Goal: Task Accomplishment & Management: Complete application form

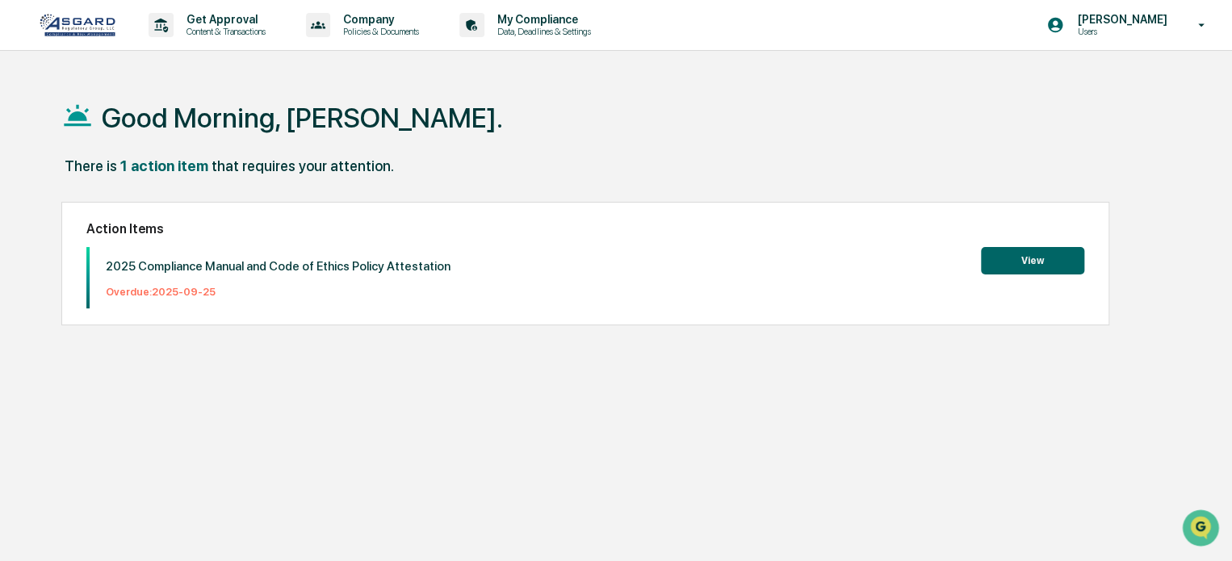
click at [1012, 261] on button "View" at bounding box center [1032, 260] width 103 height 27
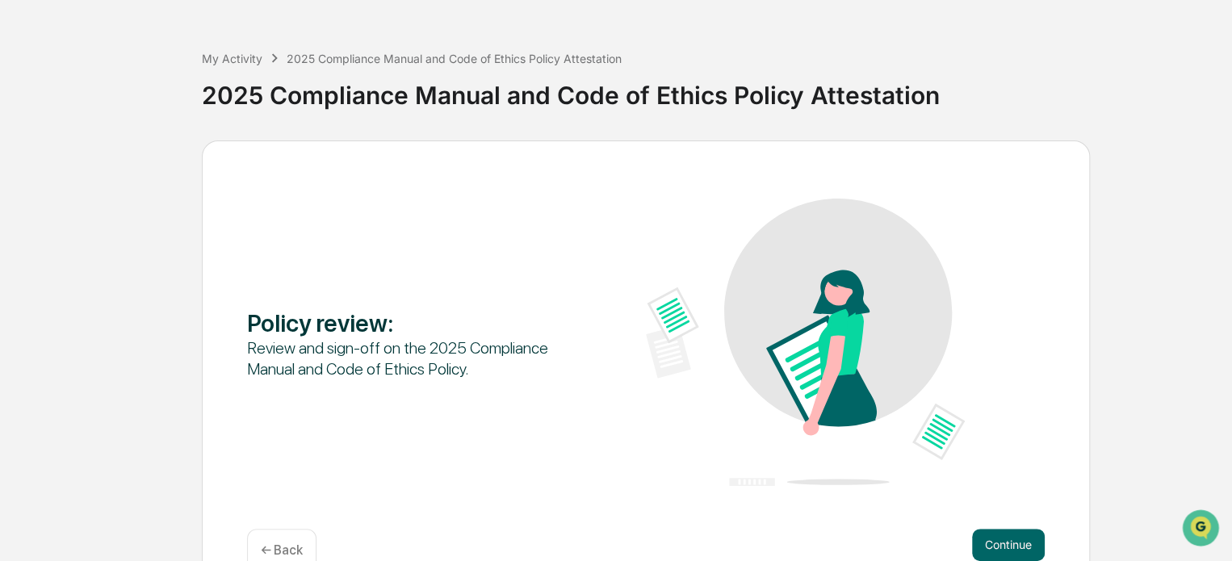
scroll to position [88, 0]
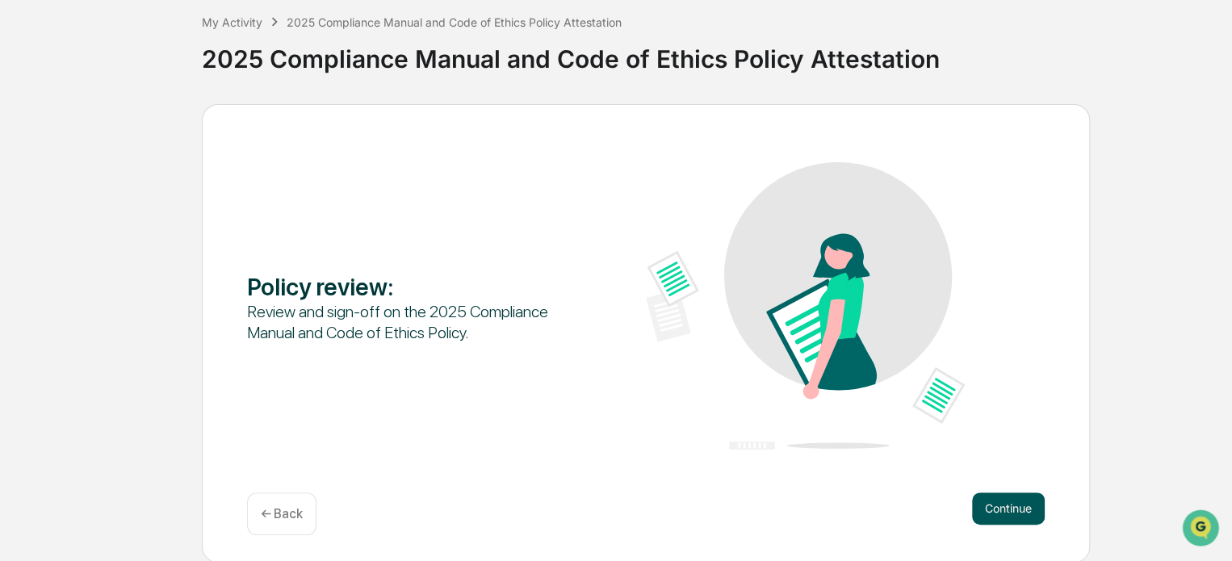
click at [1004, 516] on button "Continue" at bounding box center [1008, 508] width 73 height 32
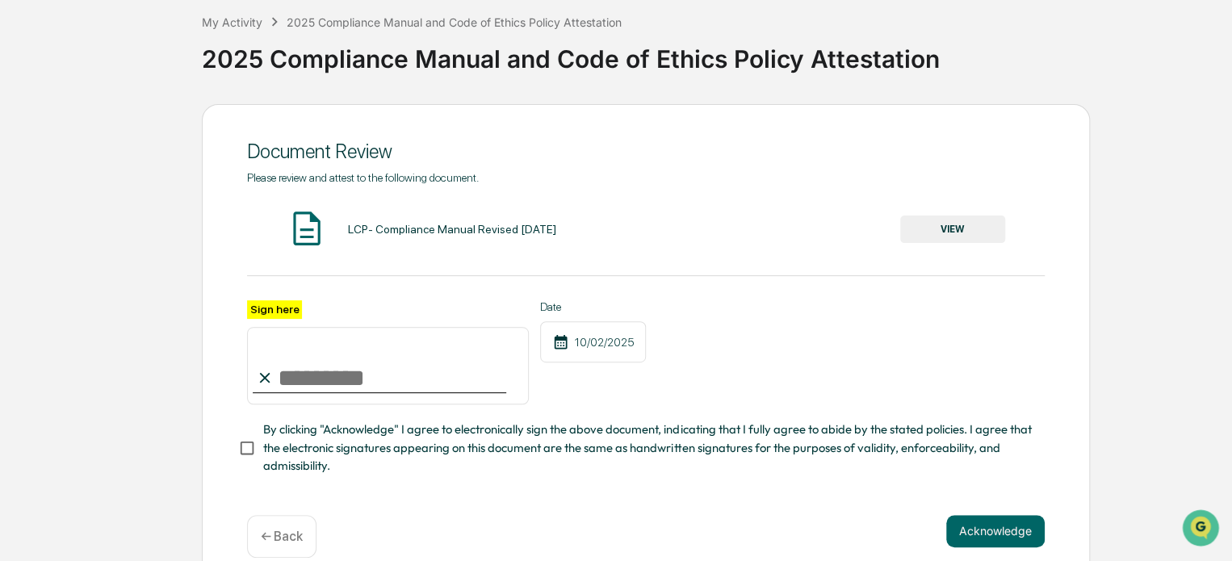
click at [263, 309] on label "Sign here" at bounding box center [274, 309] width 55 height 19
click at [263, 327] on input "Sign here" at bounding box center [388, 365] width 282 height 77
type input "**********"
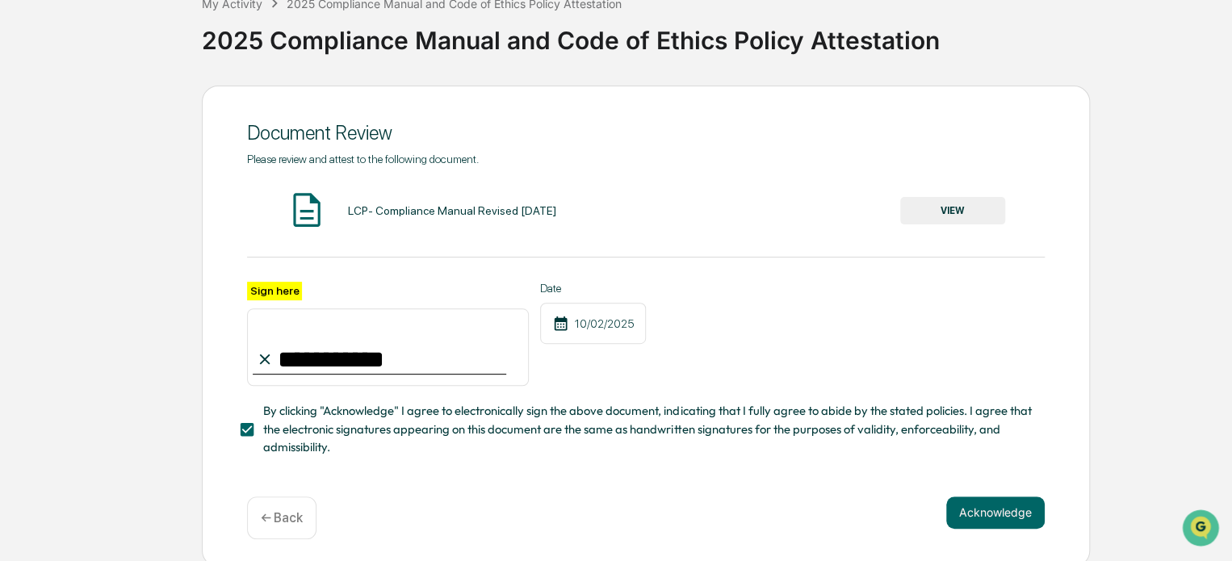
scroll to position [117, 0]
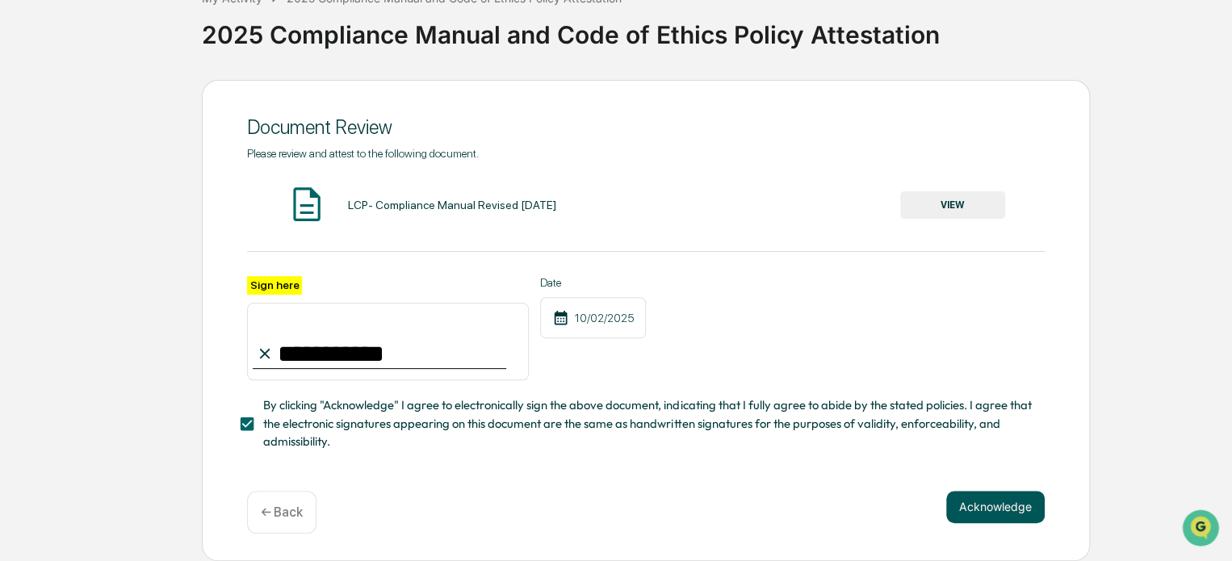
click at [1002, 503] on button "Acknowledge" at bounding box center [995, 507] width 98 height 32
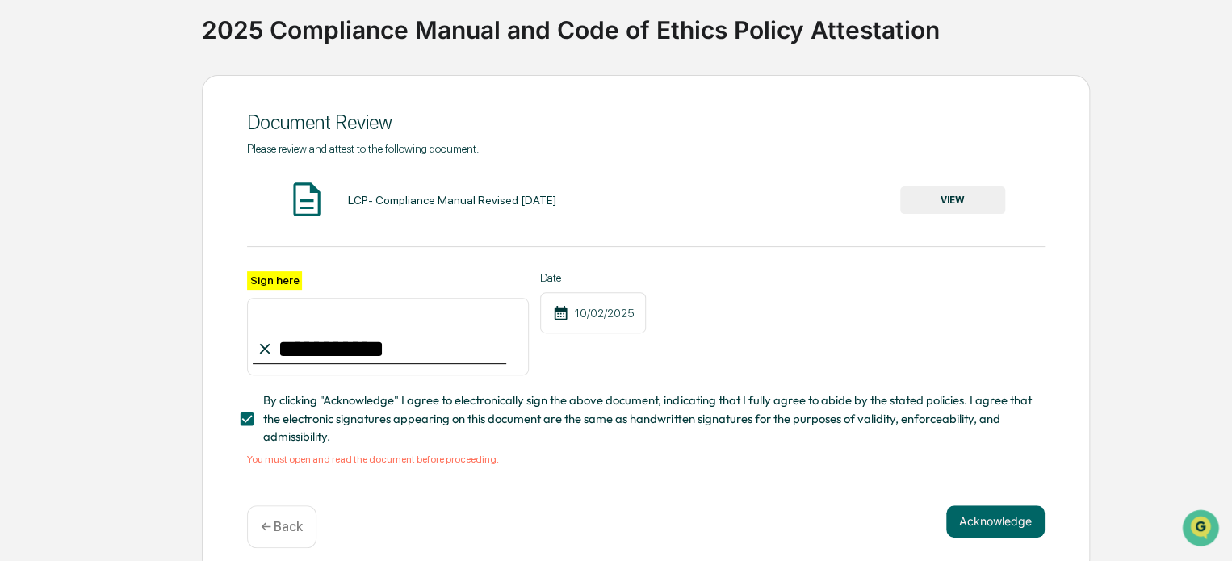
click at [964, 202] on button "VIEW" at bounding box center [952, 199] width 105 height 27
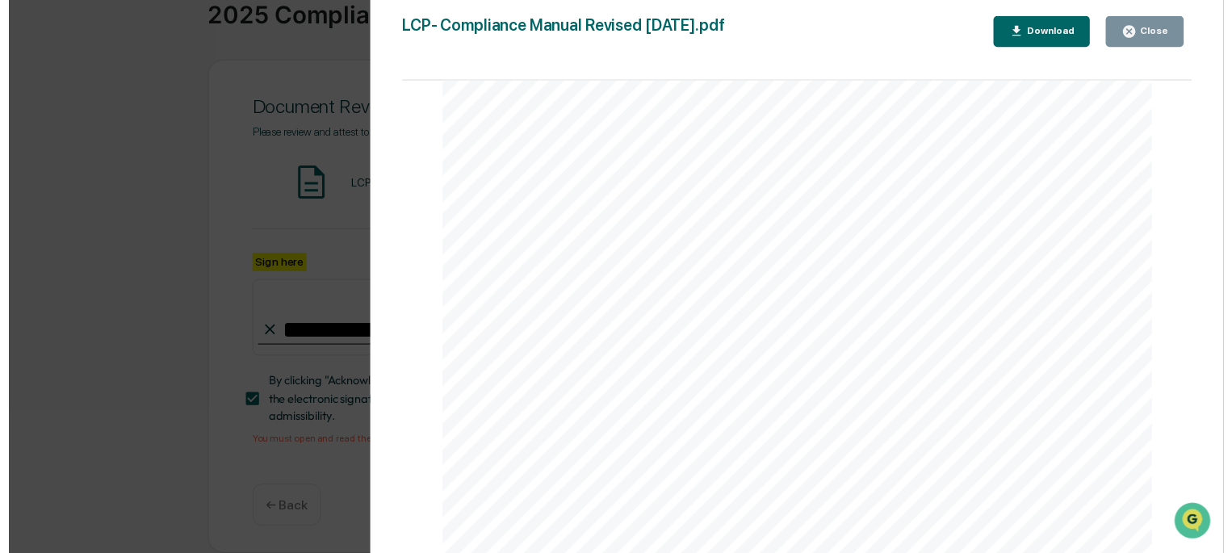
scroll to position [136, 0]
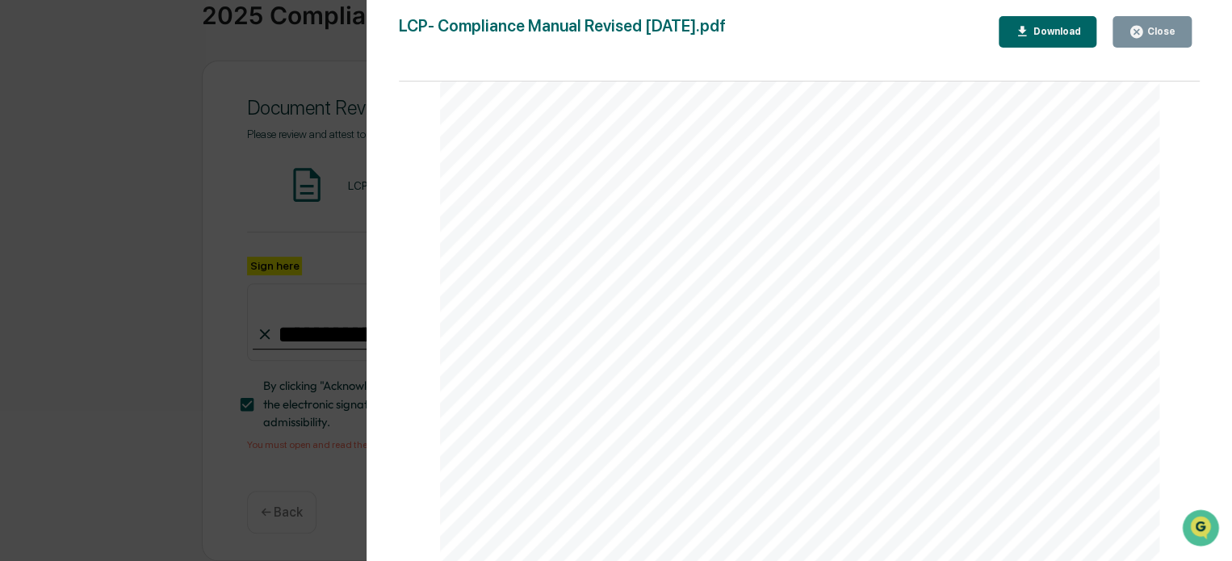
click at [1136, 29] on icon "button" at bounding box center [1135, 31] width 15 height 15
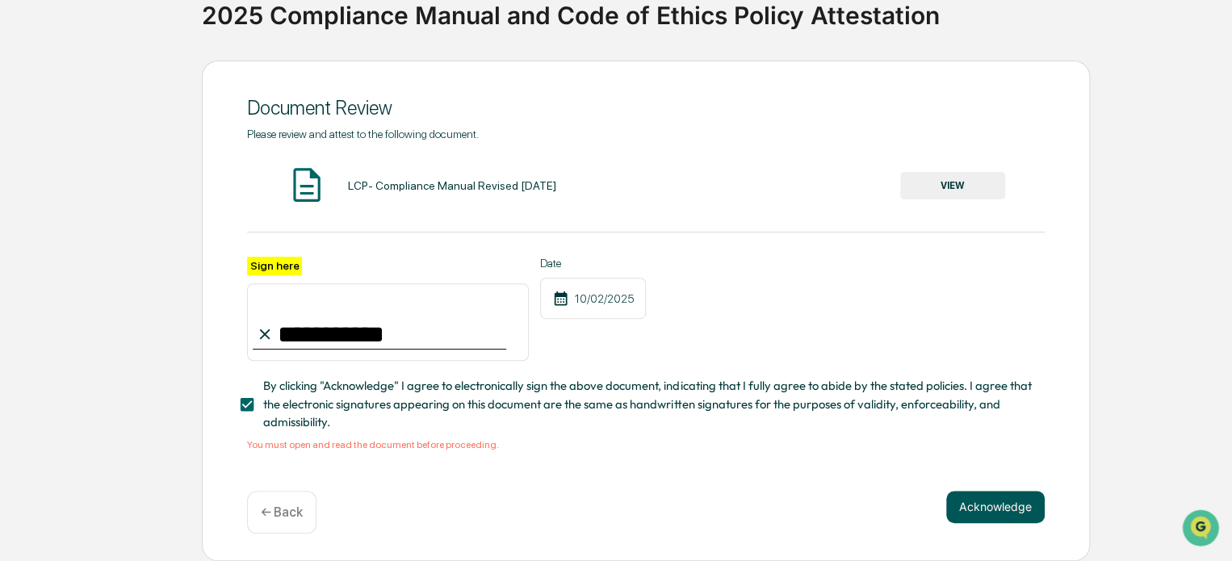
click at [1007, 504] on button "Acknowledge" at bounding box center [995, 507] width 98 height 32
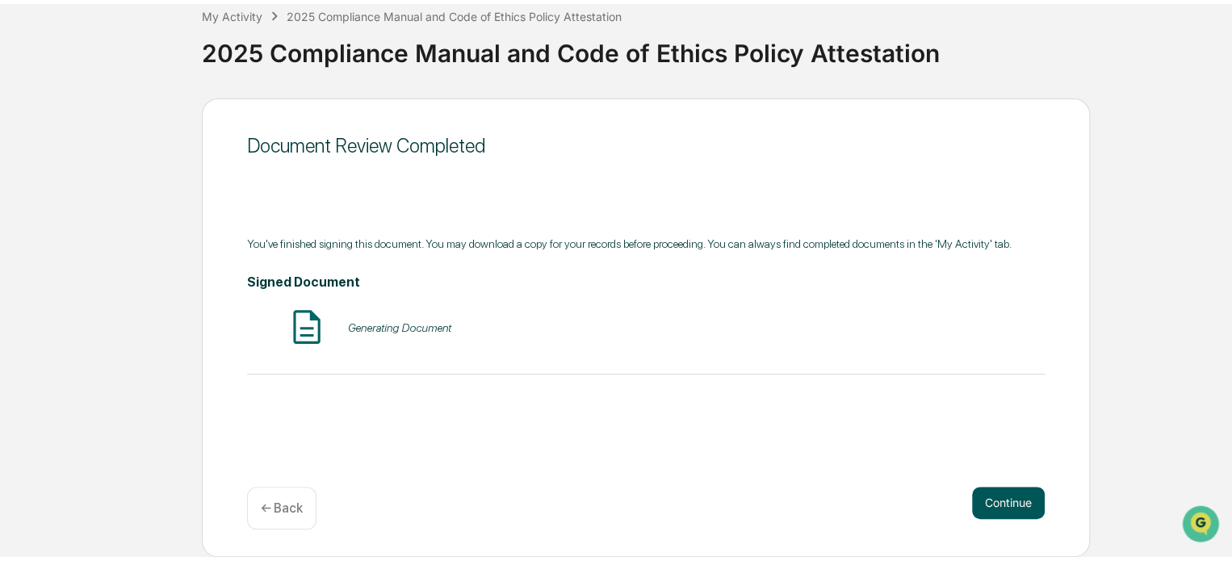
scroll to position [88, 0]
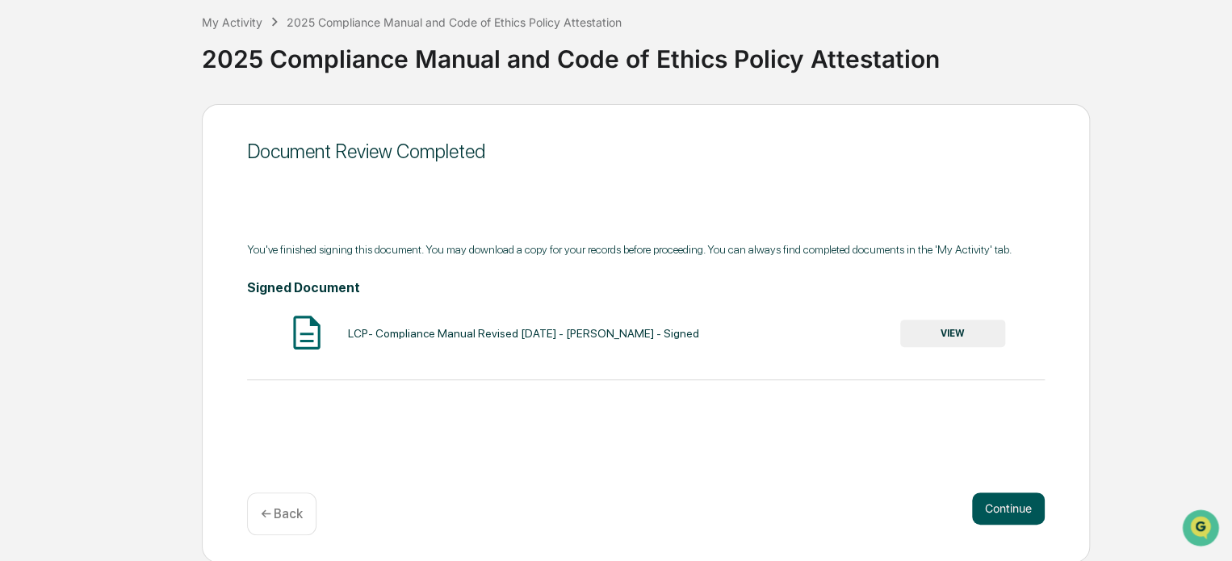
click at [999, 505] on button "Continue" at bounding box center [1008, 508] width 73 height 32
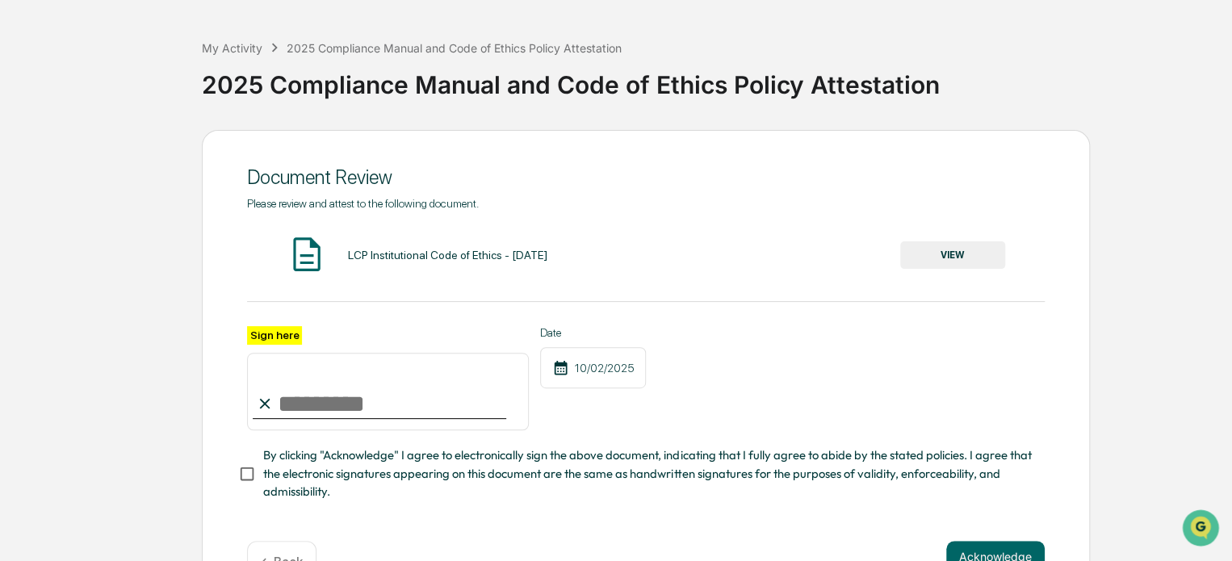
scroll to position [0, 0]
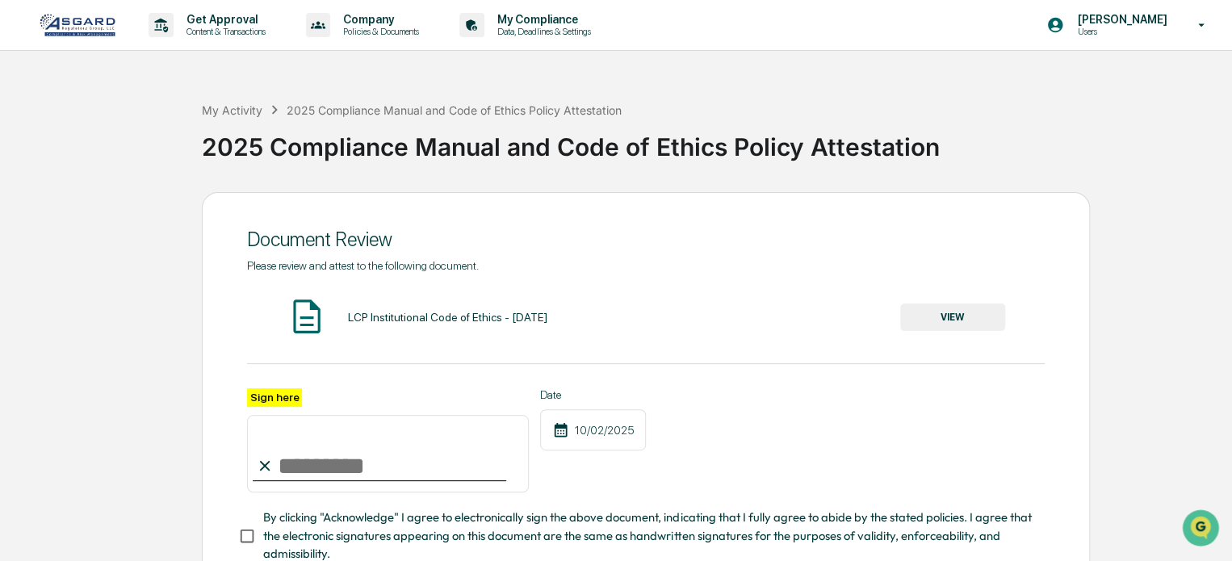
click at [956, 322] on button "VIEW" at bounding box center [952, 316] width 105 height 27
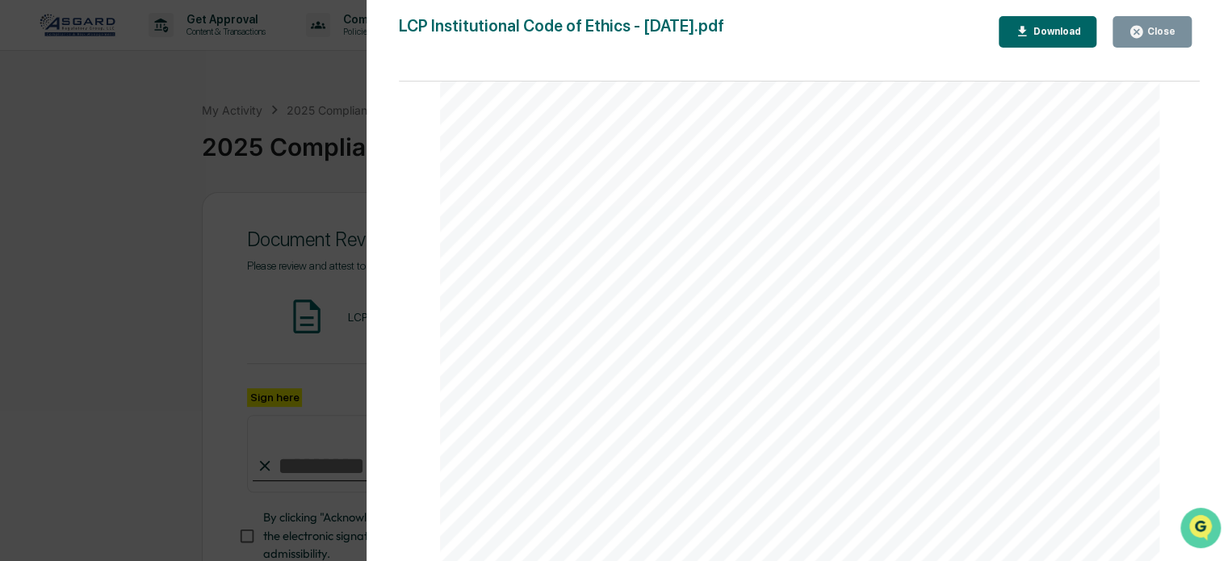
scroll to position [11290, 0]
click at [1230, 427] on div "Version History [DATE] 03:07 PM [PERSON_NAME] LCP Institutional Code of Ethics …" at bounding box center [798, 296] width 865 height 593
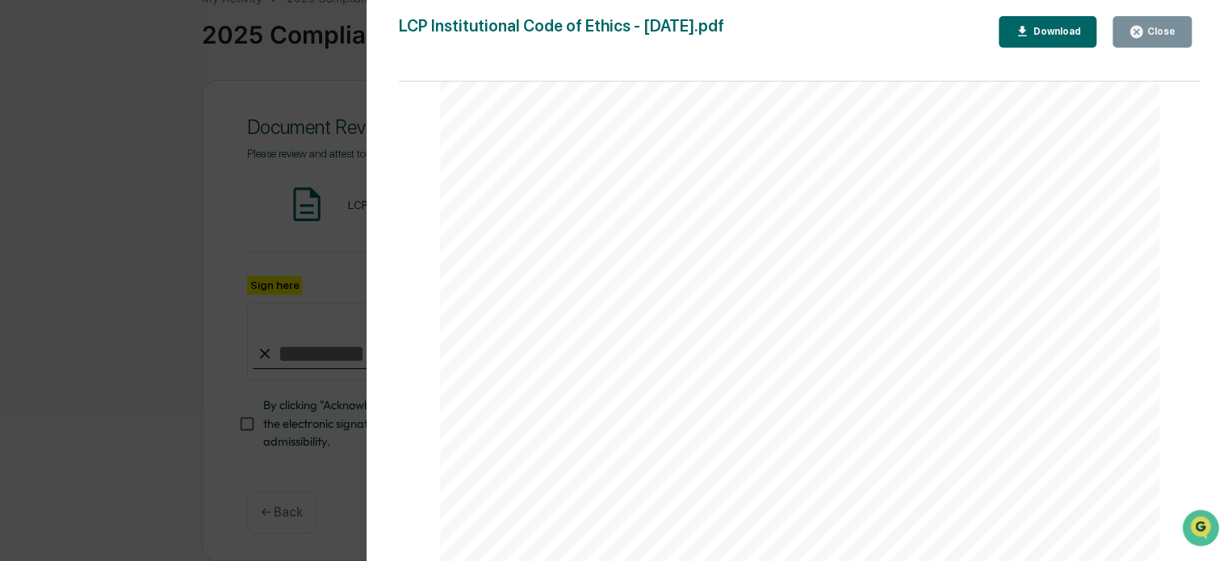
scroll to position [117, 0]
drag, startPoint x: 1234, startPoint y: 427, endPoint x: 40, endPoint y: 9, distance: 1264.8
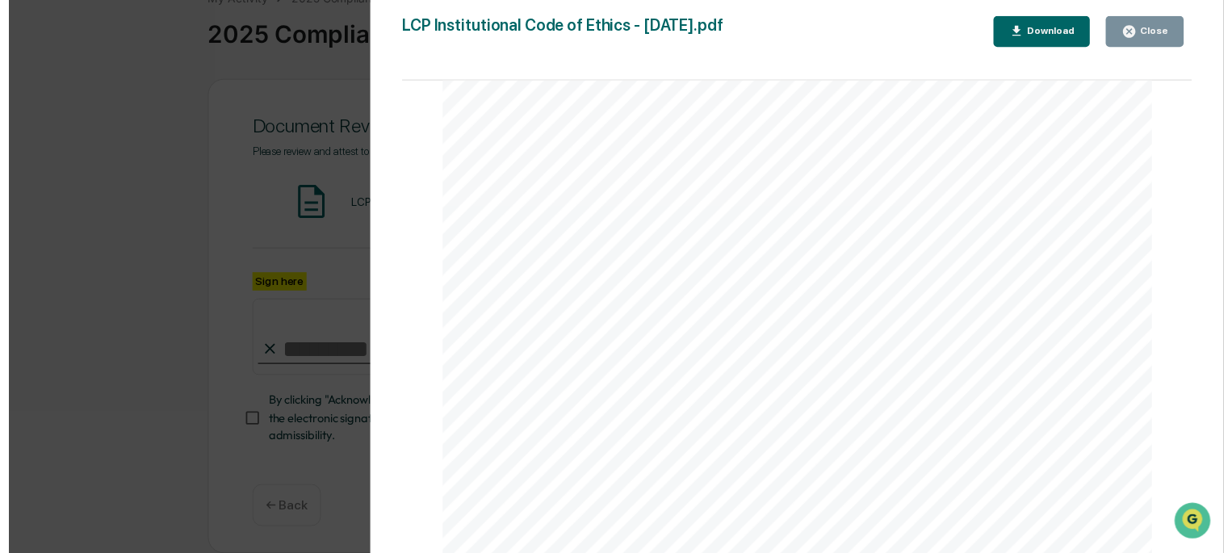
scroll to position [11318, 0]
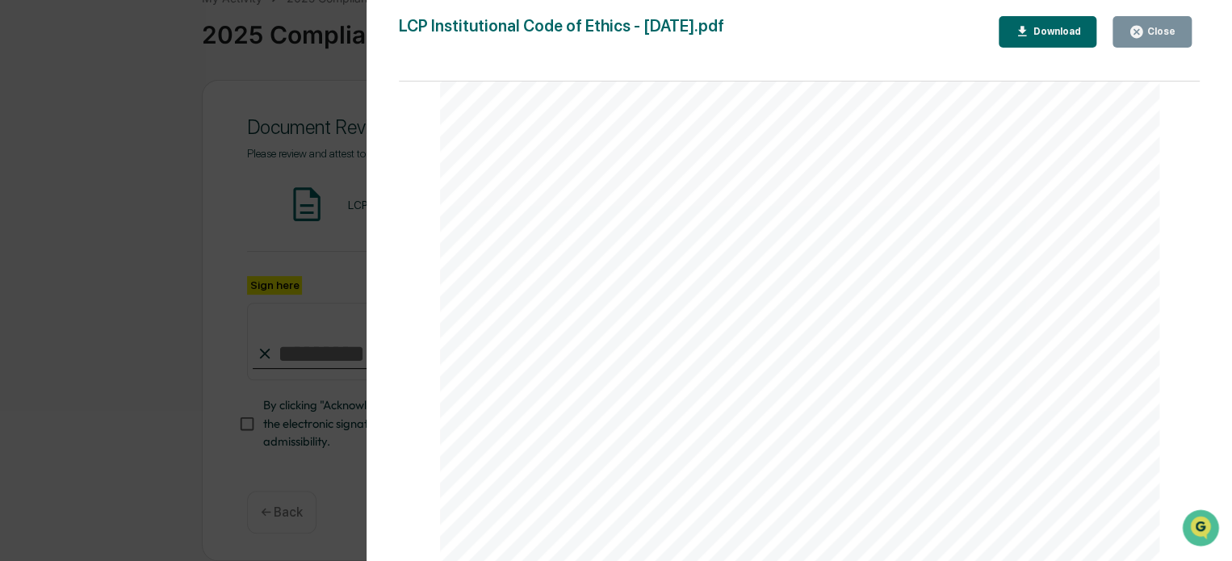
click at [1140, 31] on icon "button" at bounding box center [1135, 31] width 15 height 15
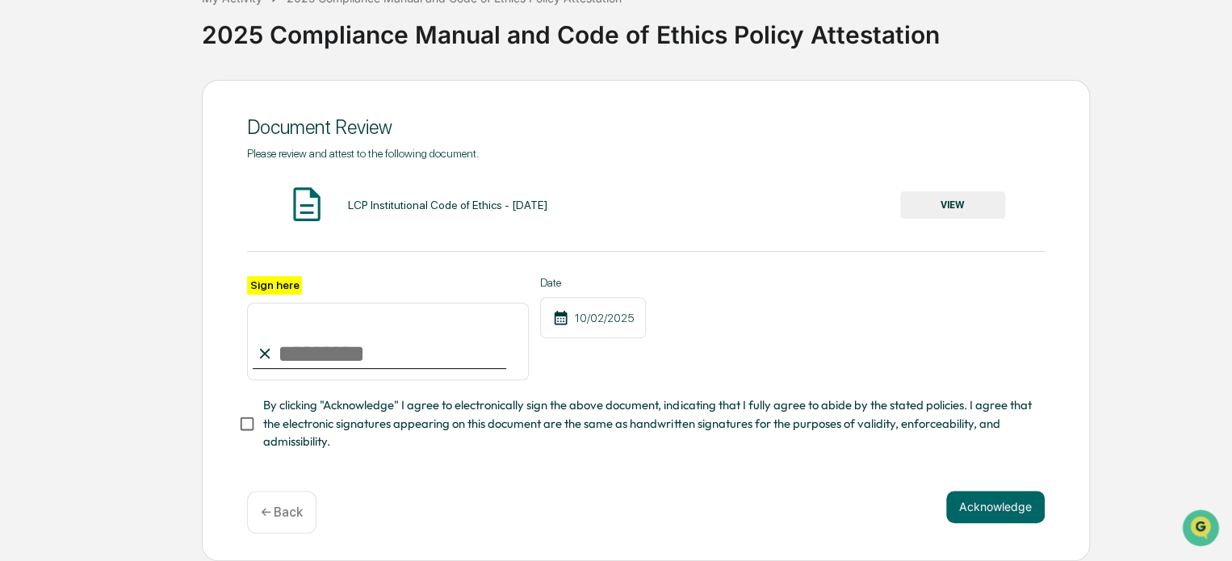
click at [282, 353] on input "Sign here" at bounding box center [388, 341] width 282 height 77
type input "**********"
click at [1003, 510] on button "Acknowledge" at bounding box center [995, 507] width 98 height 32
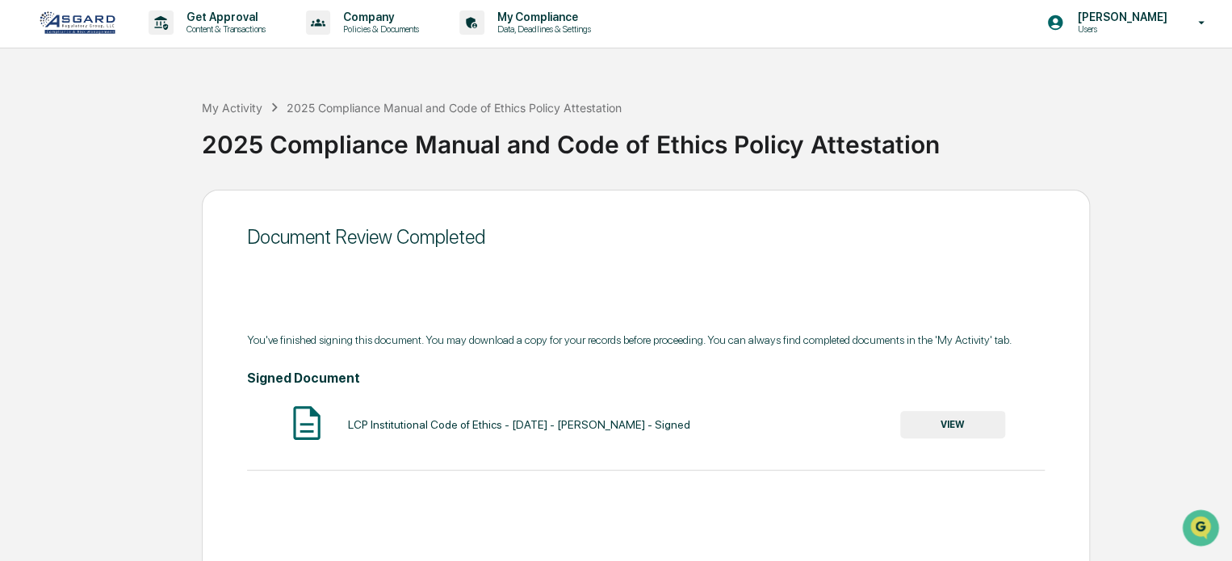
scroll to position [0, 0]
